Goal: Find specific page/section: Find specific page/section

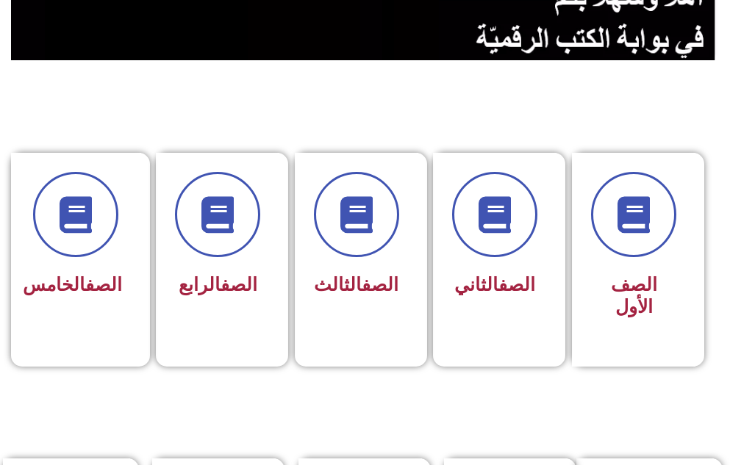
scroll to position [265, 0]
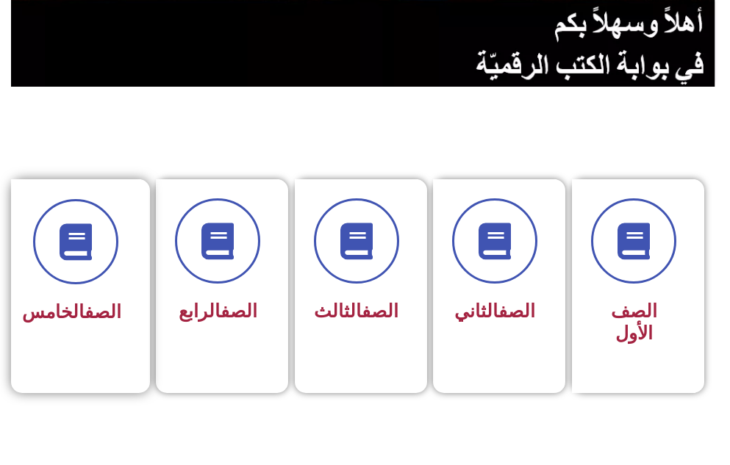
click at [56, 296] on div "الصف الخامس" at bounding box center [76, 312] width 90 height 35
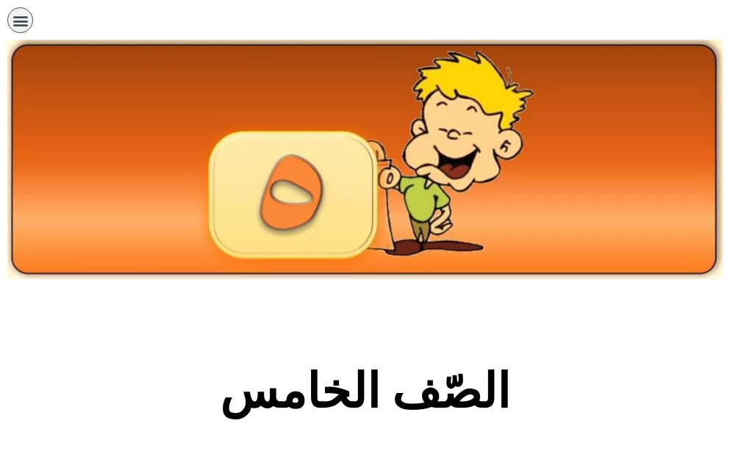
click at [493, 351] on section "الصّف الخامس" at bounding box center [365, 399] width 730 height 223
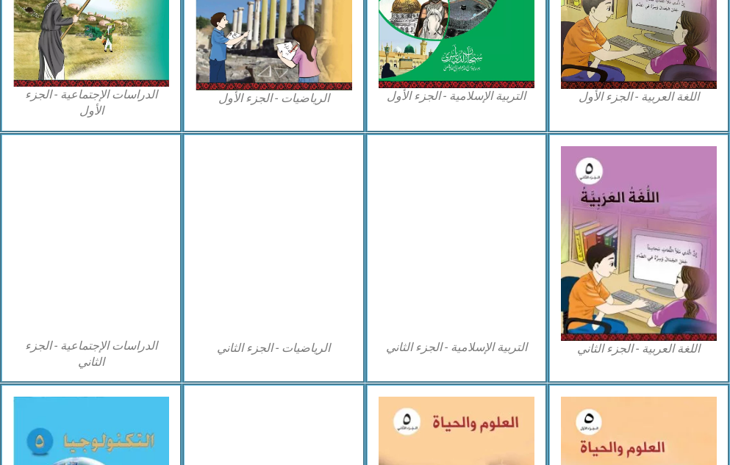
scroll to position [647, 0]
